Goal: Communication & Community: Answer question/provide support

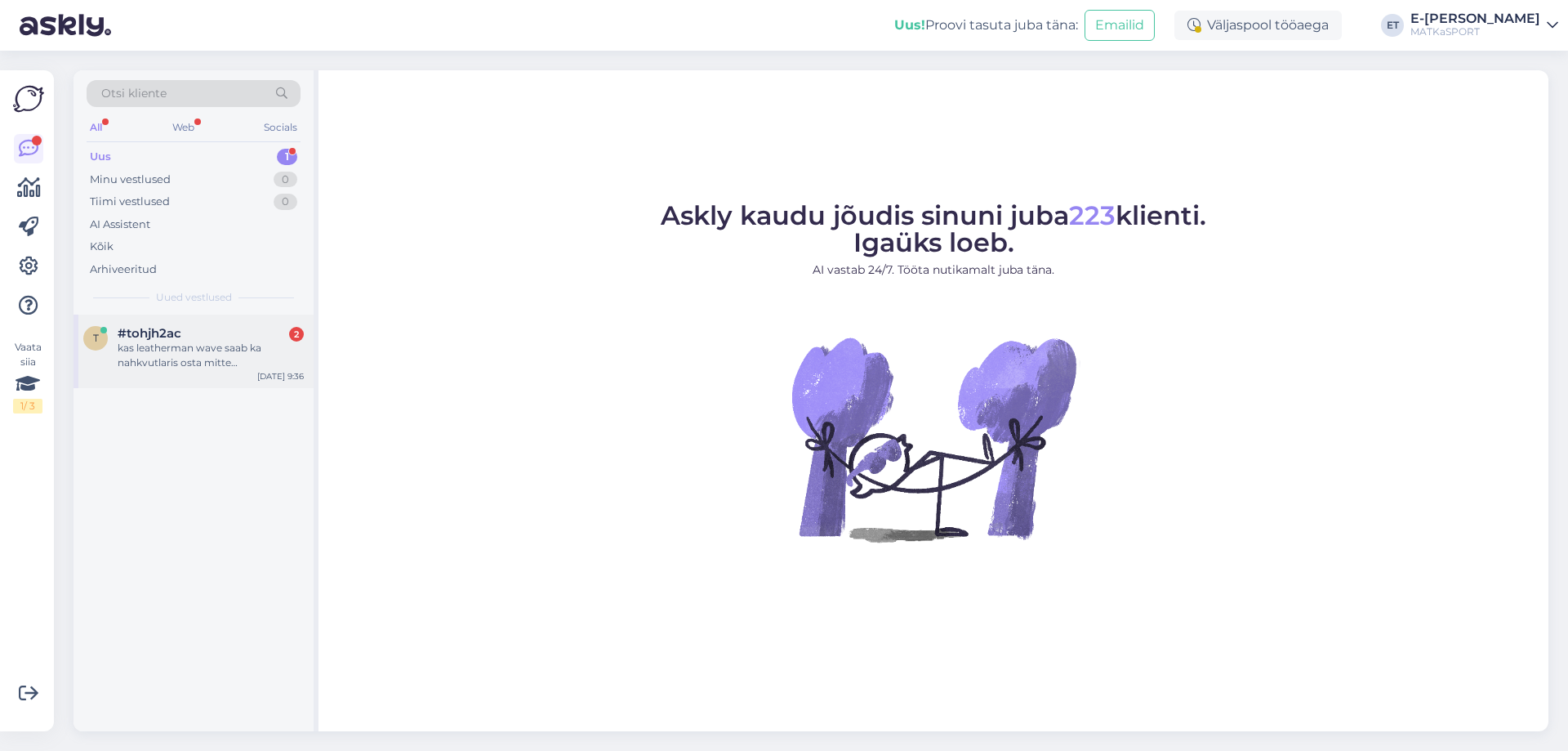
click at [220, 340] on div "#tohjh2ac 2" at bounding box center [211, 333] width 186 height 15
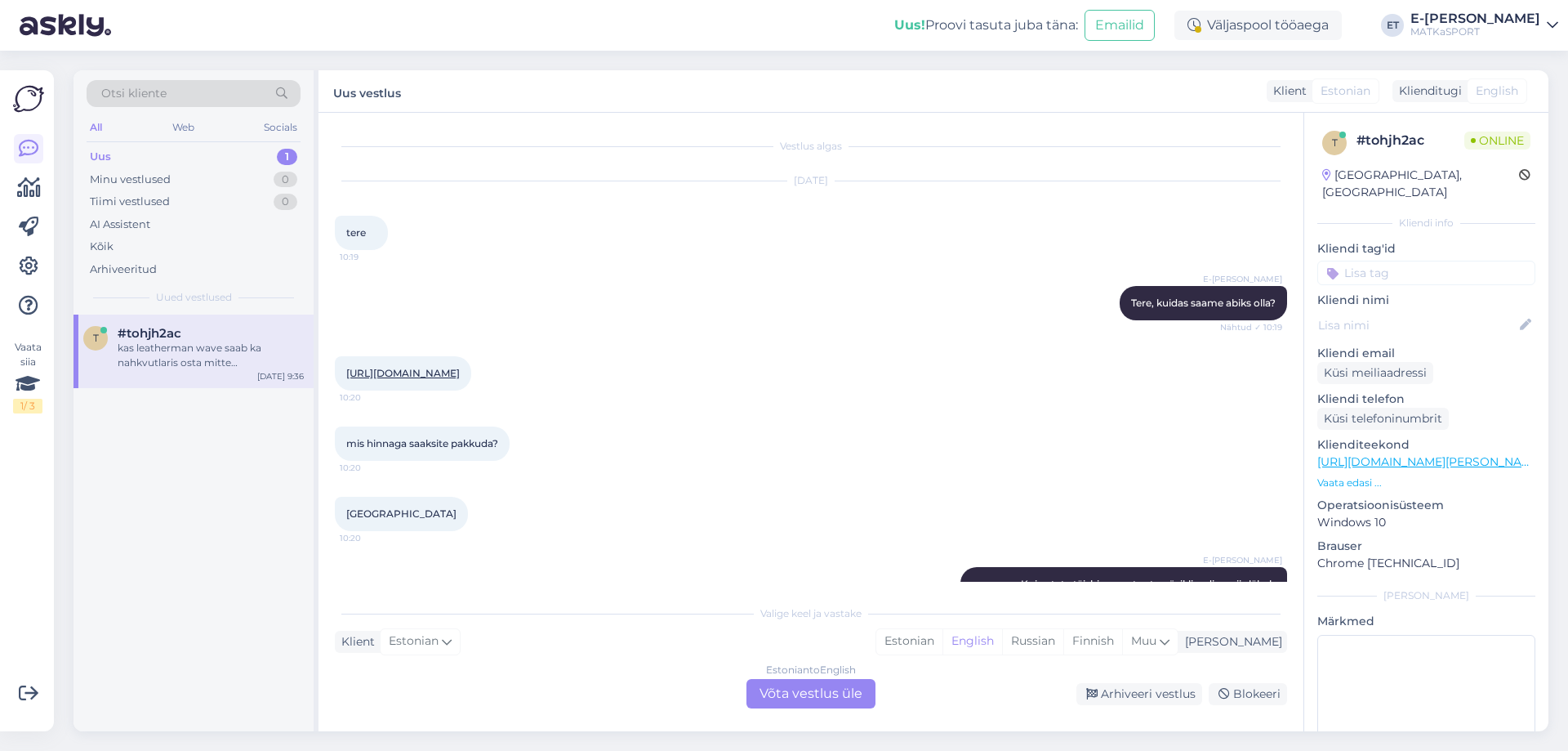
scroll to position [301, 0]
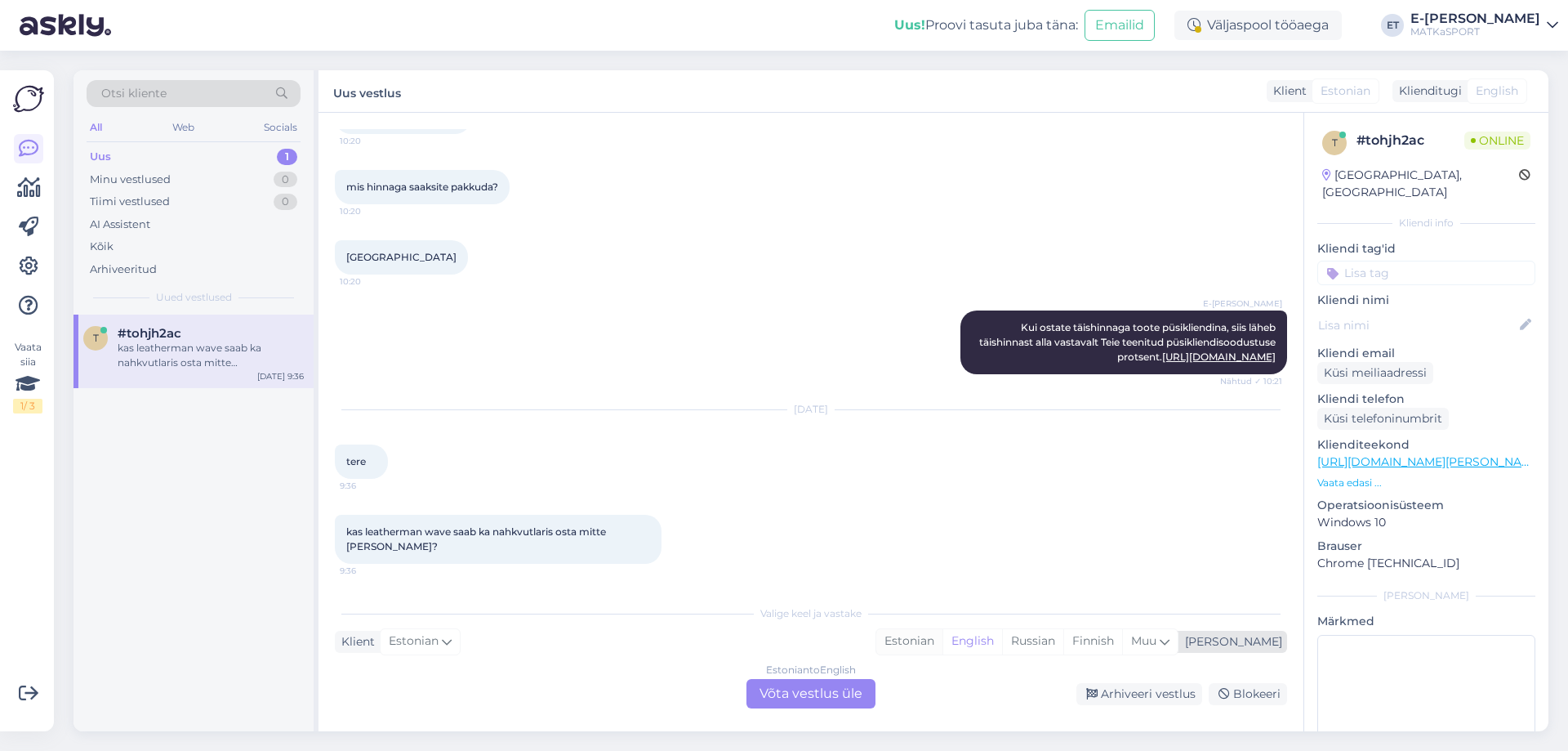
click at [942, 637] on div "Estonian" at bounding box center [910, 641] width 66 height 25
click at [814, 696] on div "Estonian to Estonian Võta vestlus üle" at bounding box center [810, 693] width 129 height 29
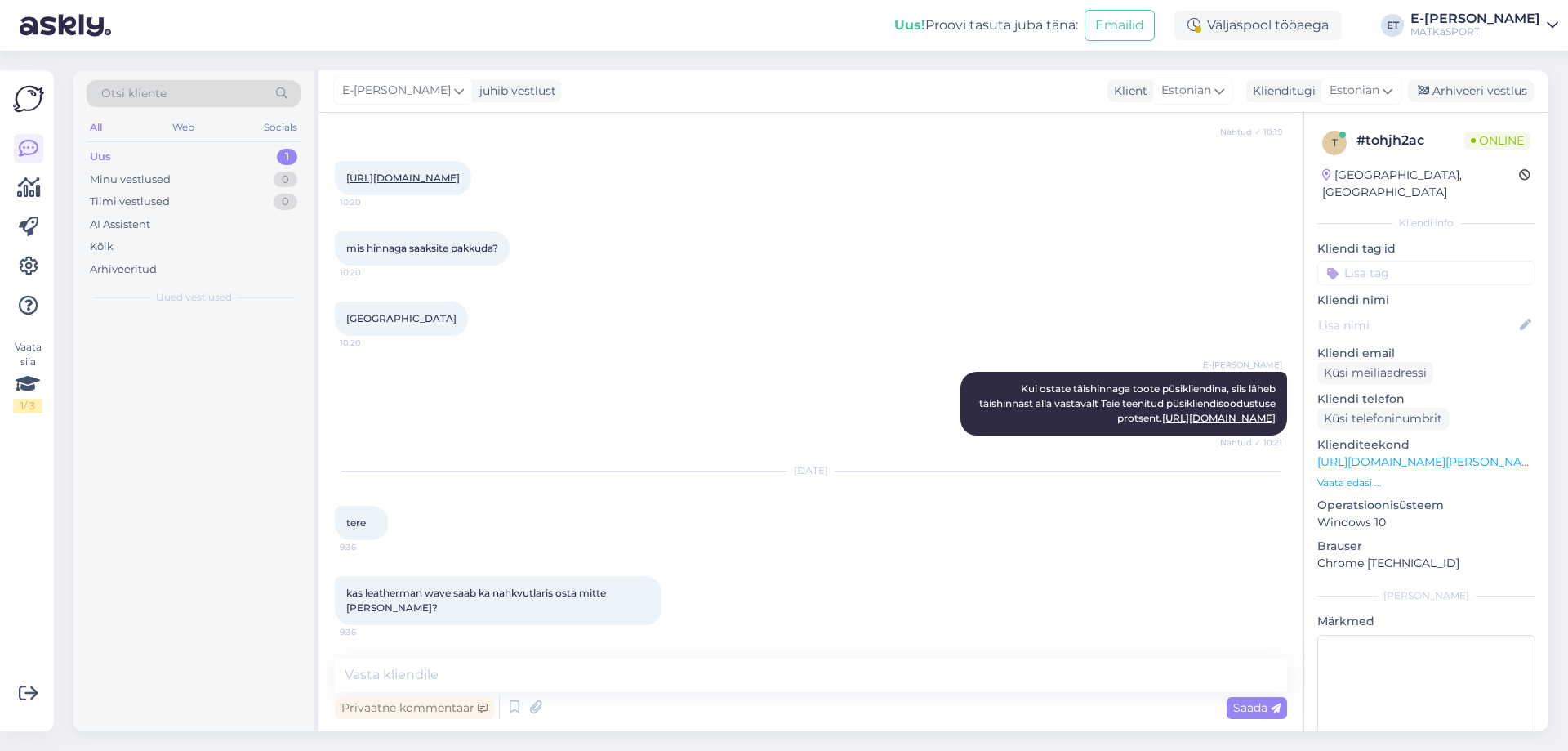
scroll to position [239, 0]
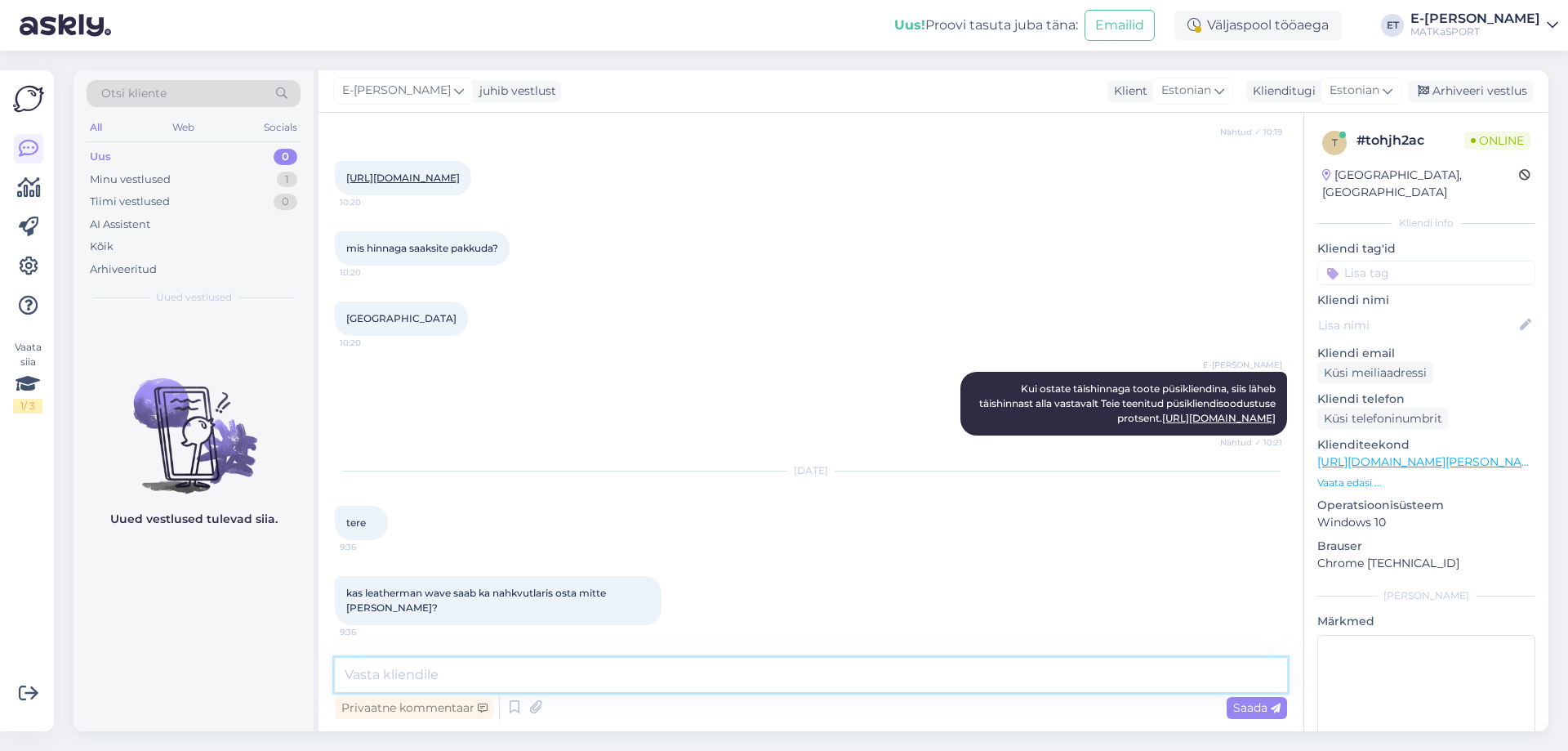
click at [434, 675] on textarea at bounding box center [811, 675] width 952 height 35
paste textarea "[URL][DOMAIN_NAME]"
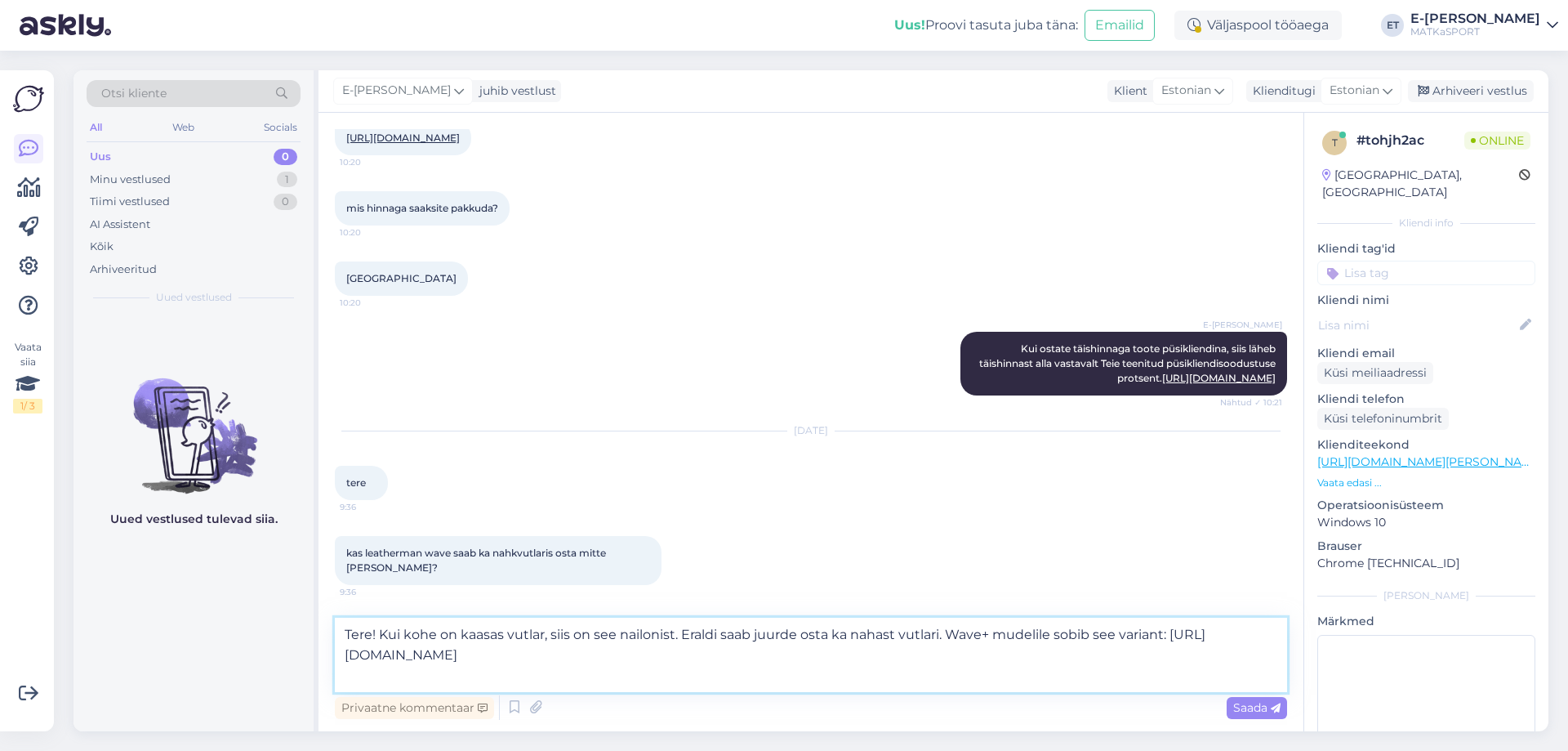
scroll to position [280, 0]
type textarea "Tere! Kui kohe on kaasas vutlar, siis on see nailonist. Eraldi saab juurde osta…"
click at [1265, 708] on span "Saada" at bounding box center [1258, 707] width 47 height 15
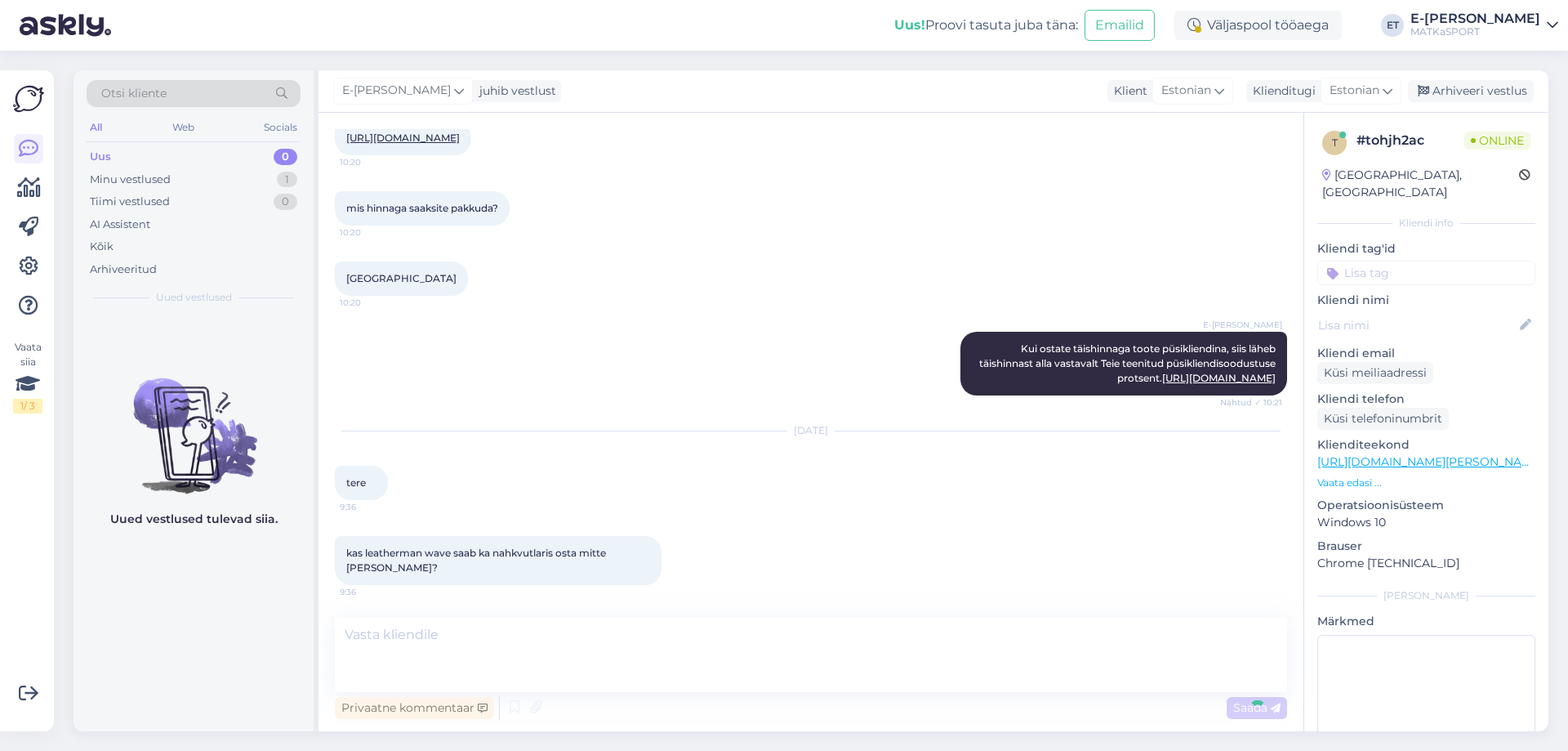
scroll to position [368, 0]
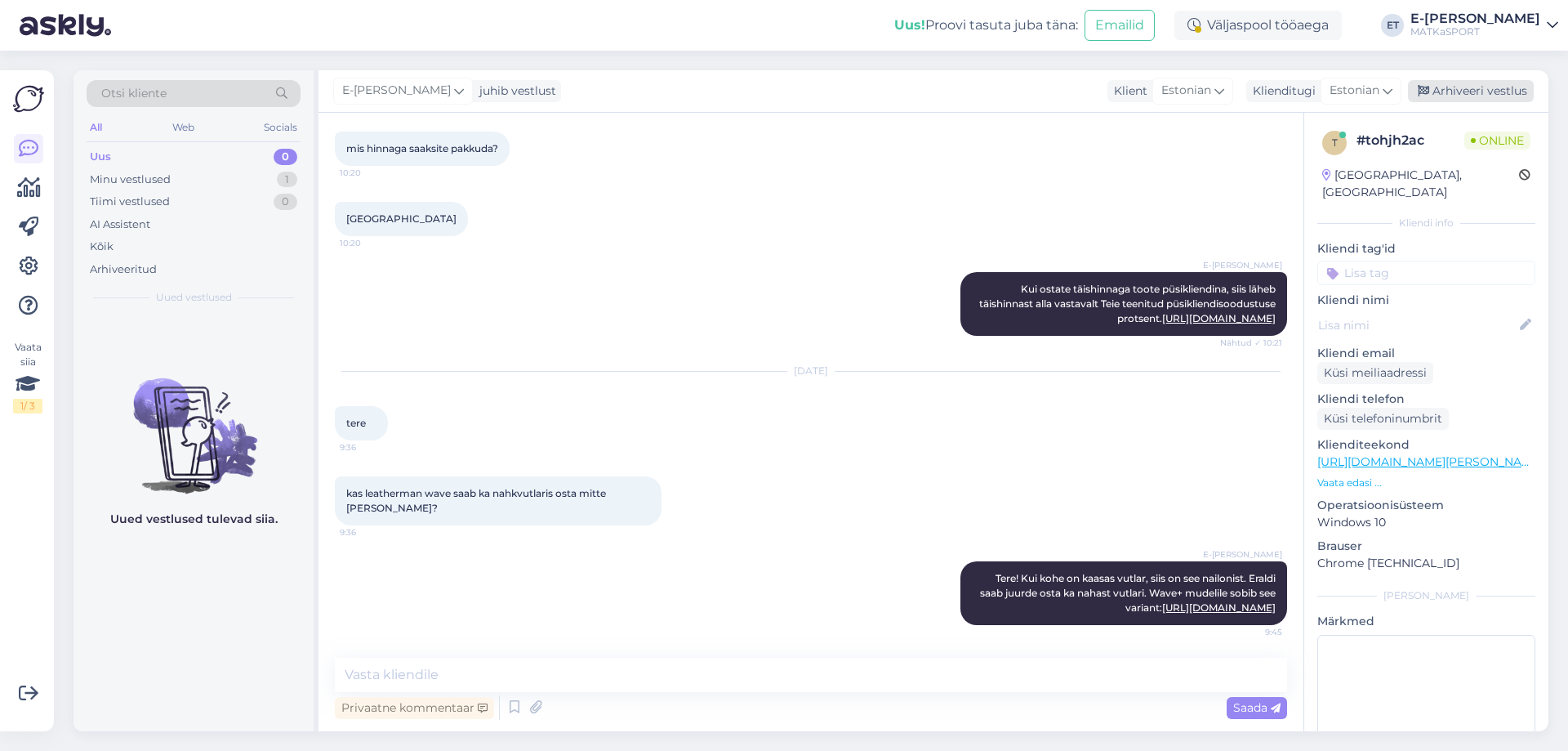
click at [1456, 90] on div "Arhiveeri vestlus" at bounding box center [1471, 91] width 126 height 22
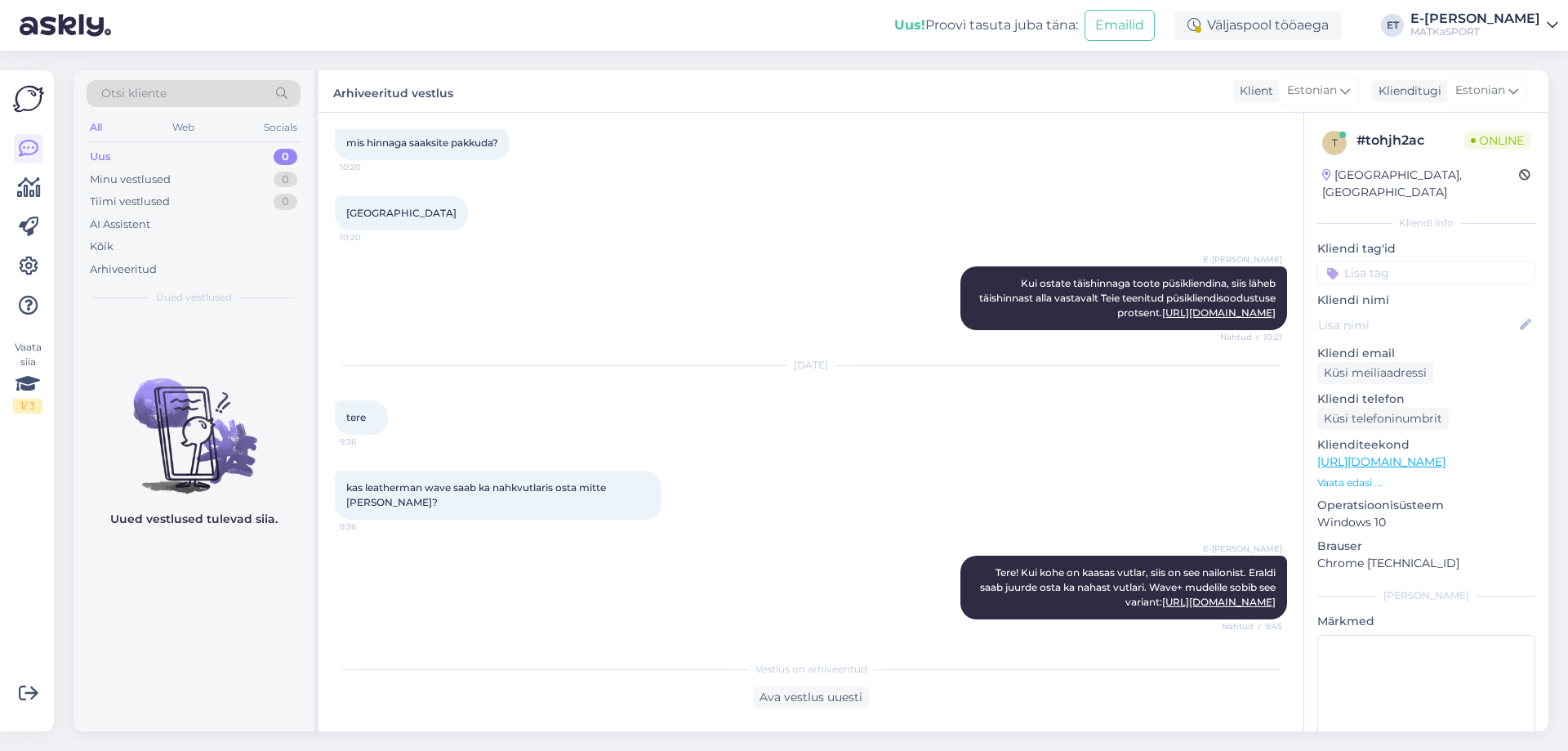
scroll to position [445, 0]
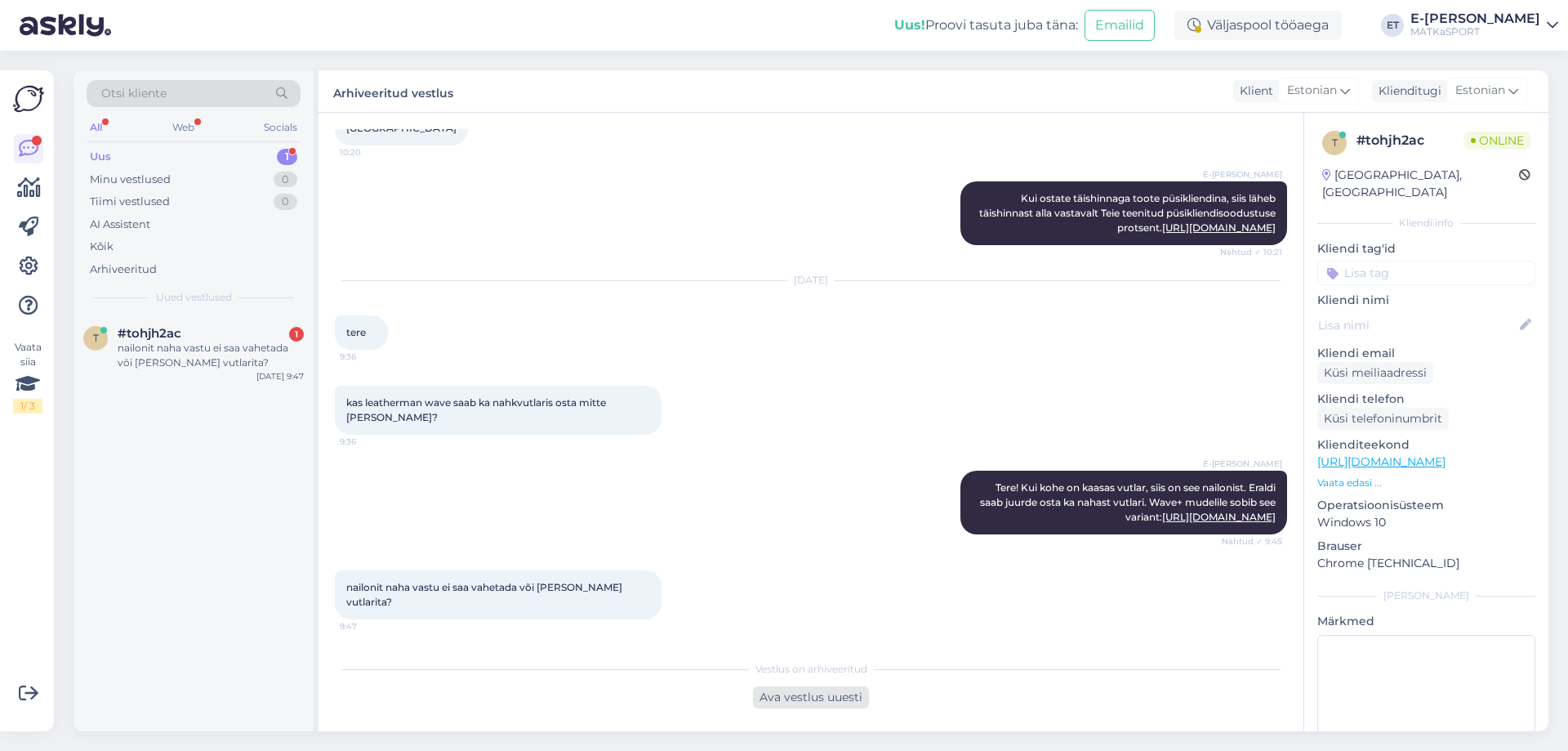
click at [839, 694] on div "Ava vestlus uuesti" at bounding box center [811, 697] width 116 height 22
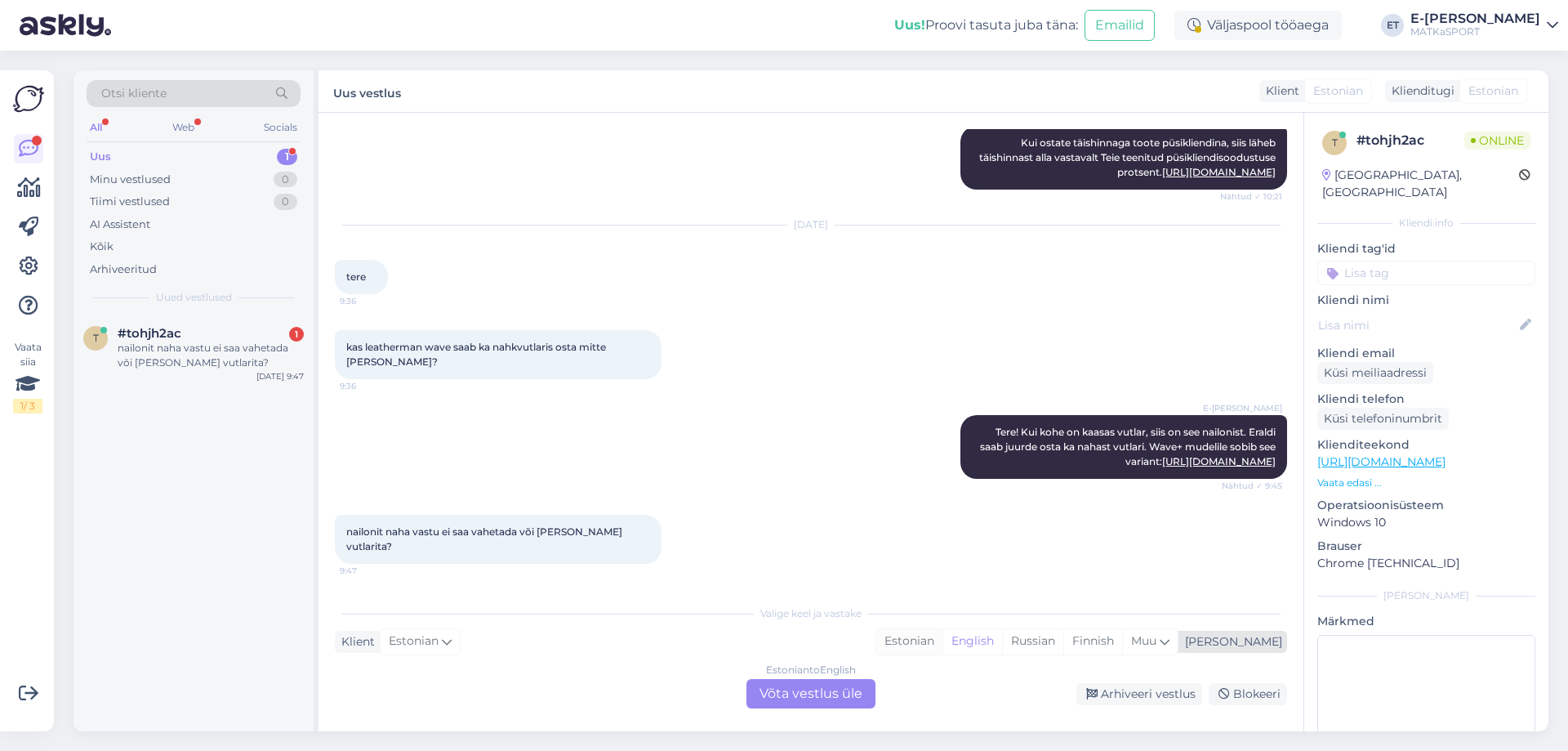
click at [942, 642] on div "Estonian" at bounding box center [910, 641] width 66 height 25
click at [796, 685] on div "Estonian to Estonian Võta vestlus üle" at bounding box center [810, 693] width 129 height 29
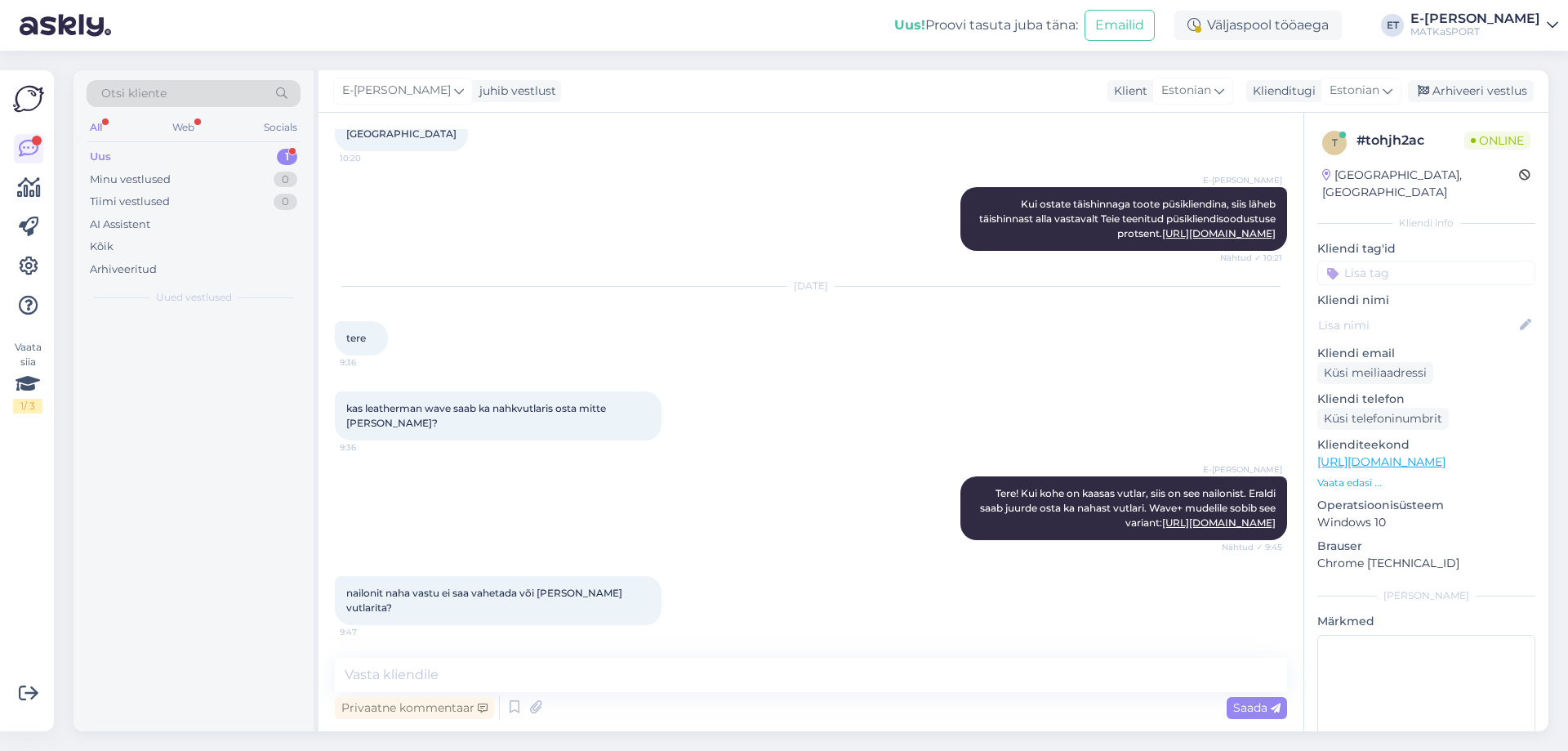
scroll to position [439, 0]
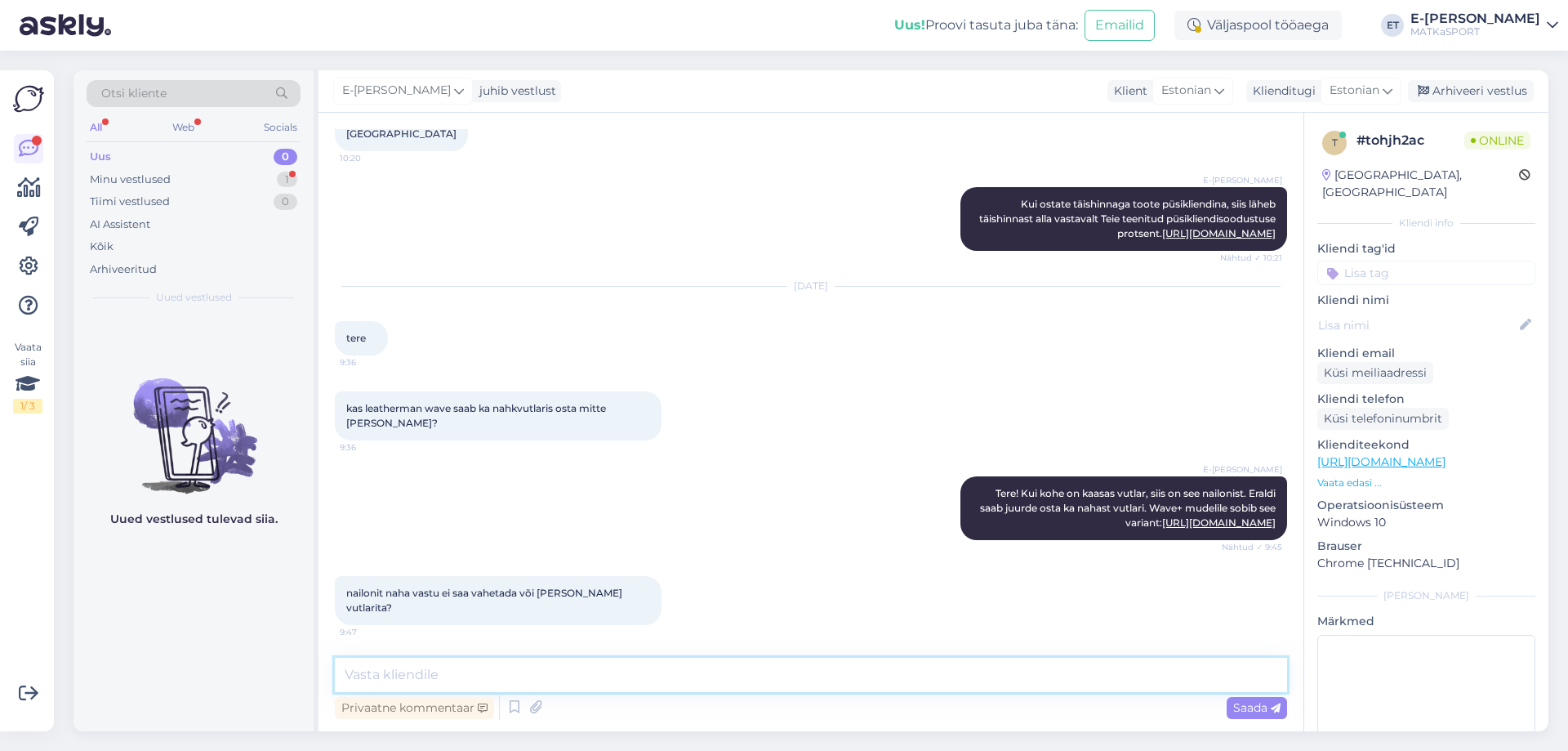
click at [541, 674] on textarea at bounding box center [811, 675] width 952 height 35
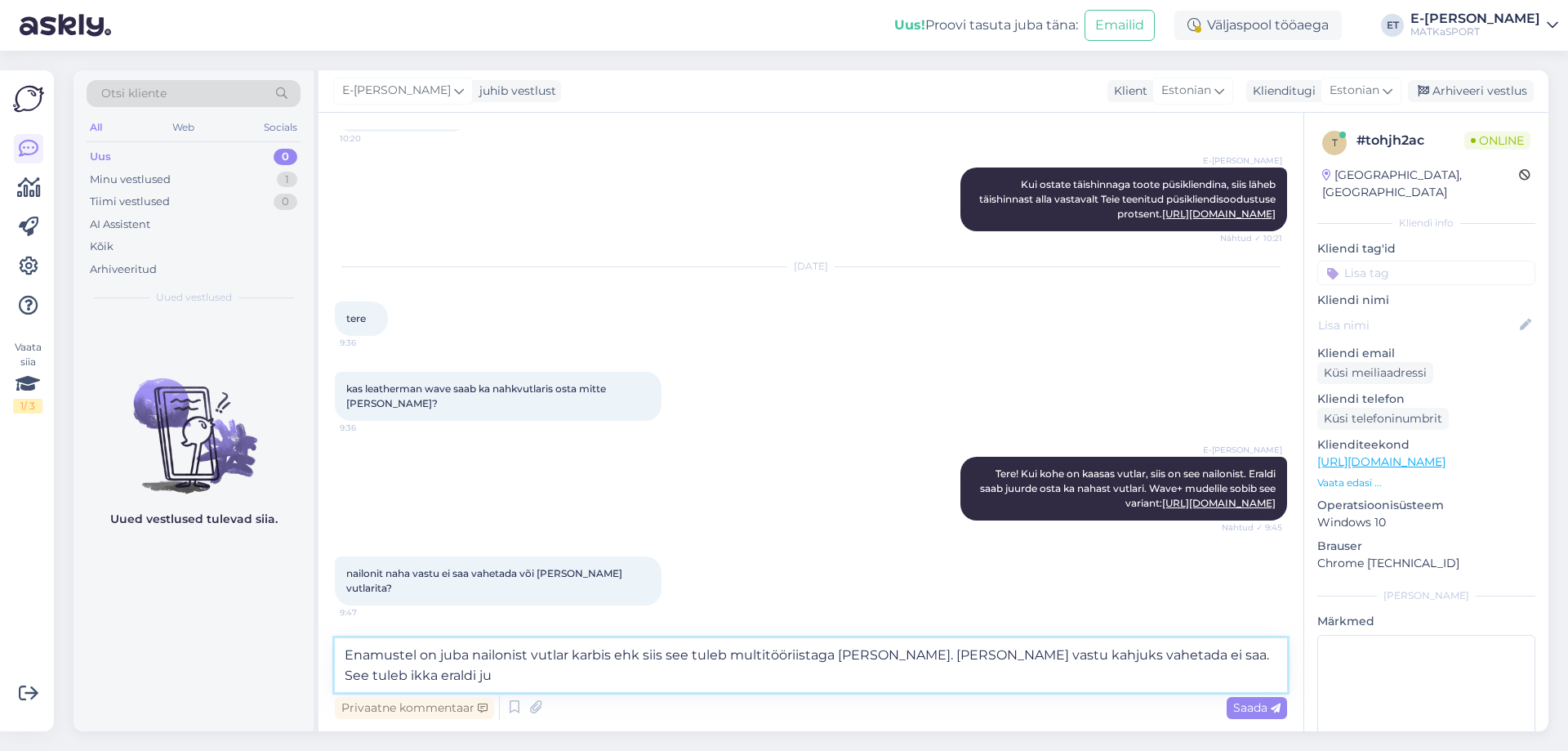
scroll to position [445, 0]
type textarea "Enamustel on juba nailonist vutlar karbis ehk siis see tuleb multitööriistaga […"
click at [1240, 713] on span "Saada" at bounding box center [1258, 707] width 47 height 15
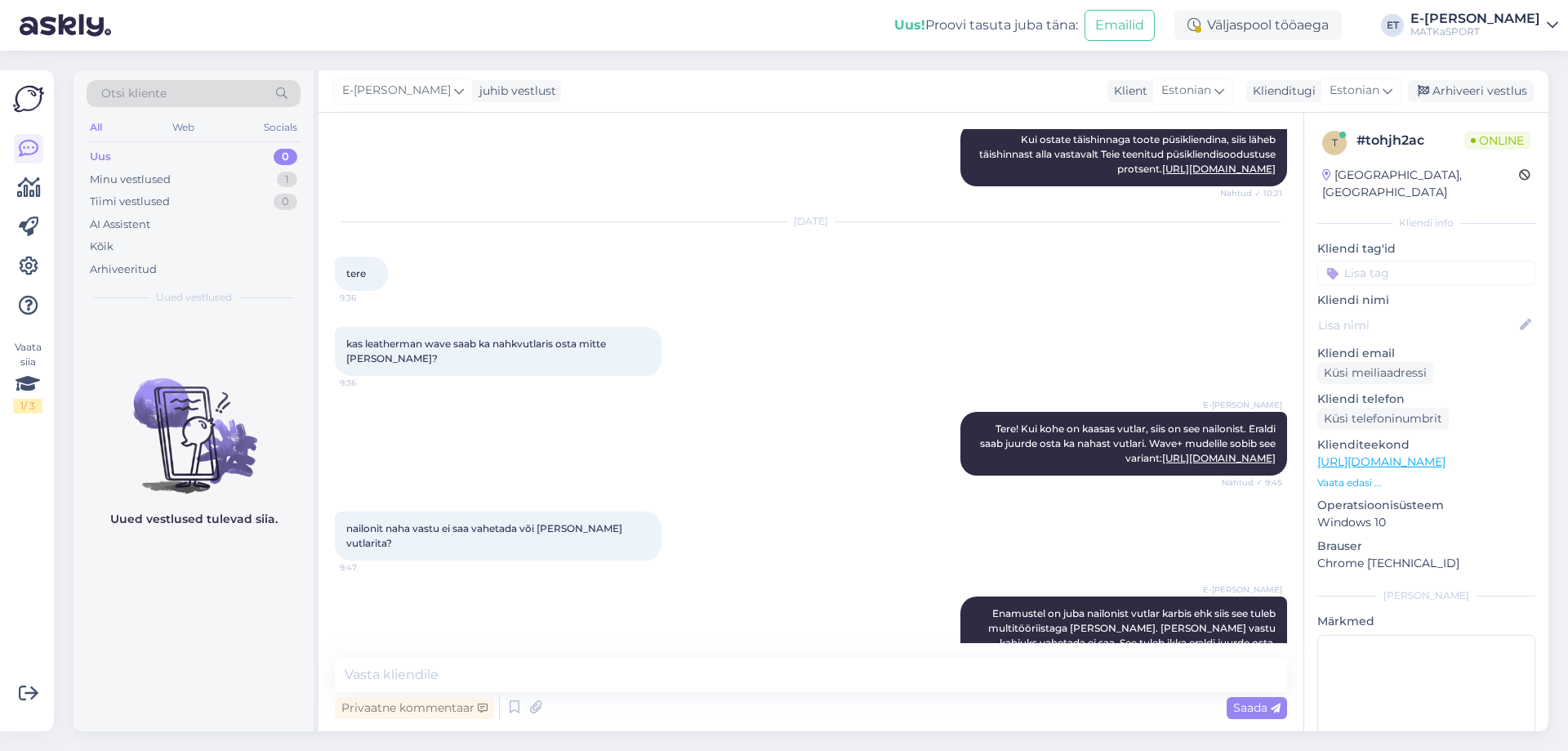
scroll to position [538, 0]
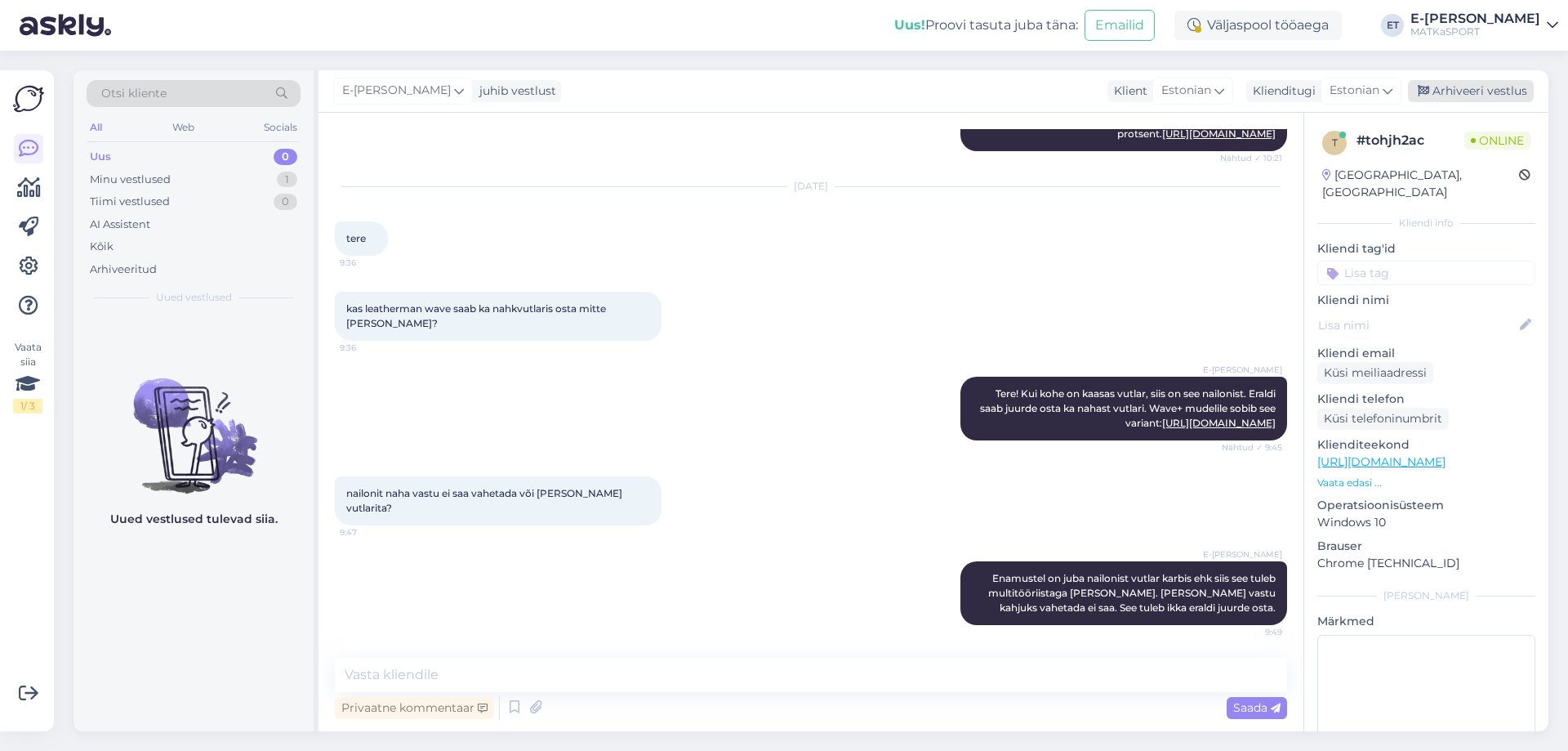
click at [1437, 88] on div "Arhiveeri vestlus" at bounding box center [1471, 91] width 126 height 22
